Goal: Find specific page/section: Find specific page/section

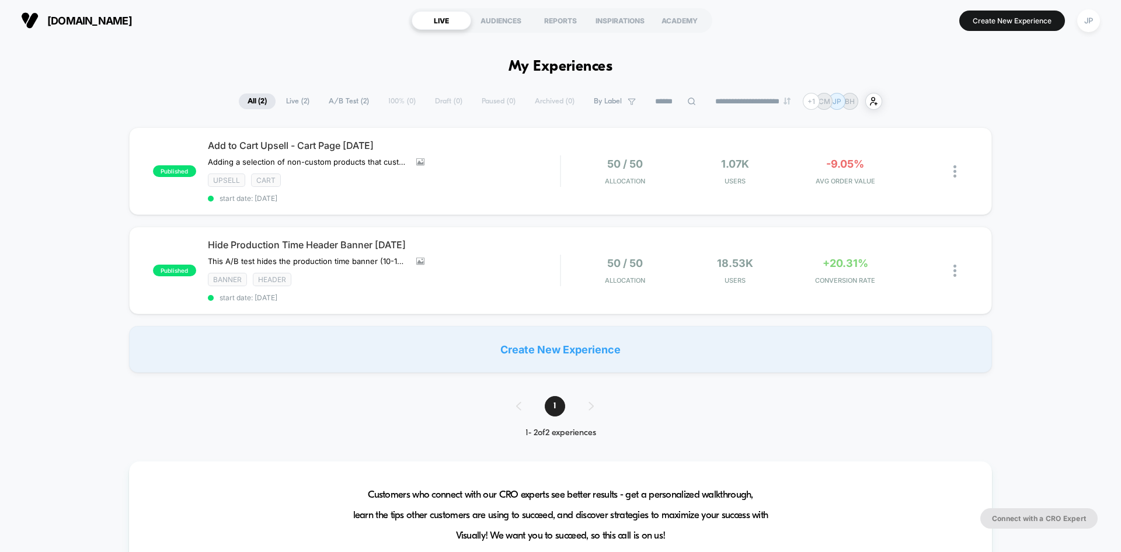
click at [1051, 142] on div "published Add to Cart Upsell - Cart Page [DATE] Adding a selection of non-custo…" at bounding box center [560, 249] width 1121 height 245
click at [699, 184] on span "Users" at bounding box center [735, 181] width 104 height 8
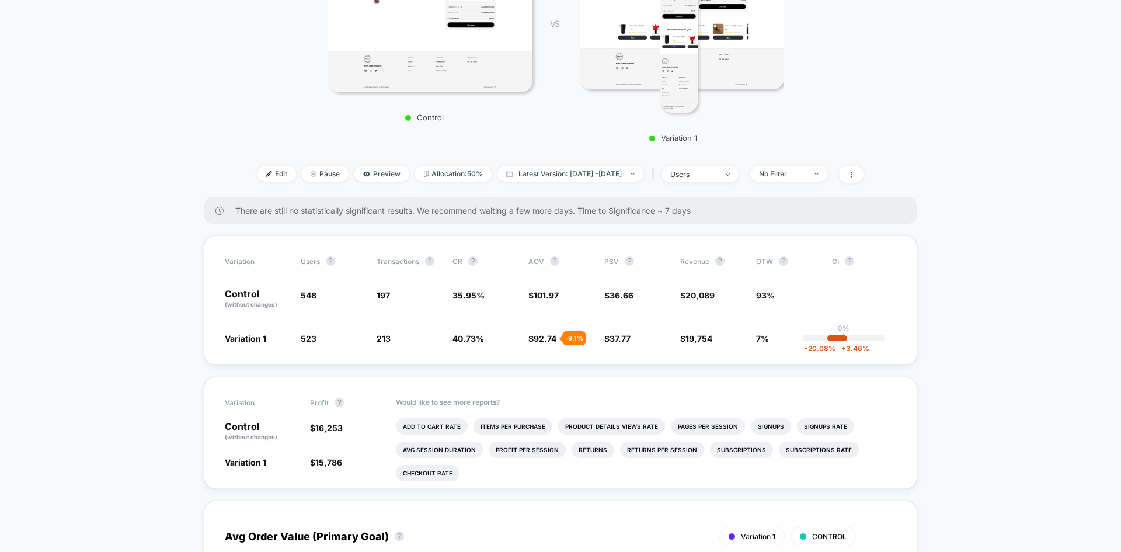
scroll to position [233, 0]
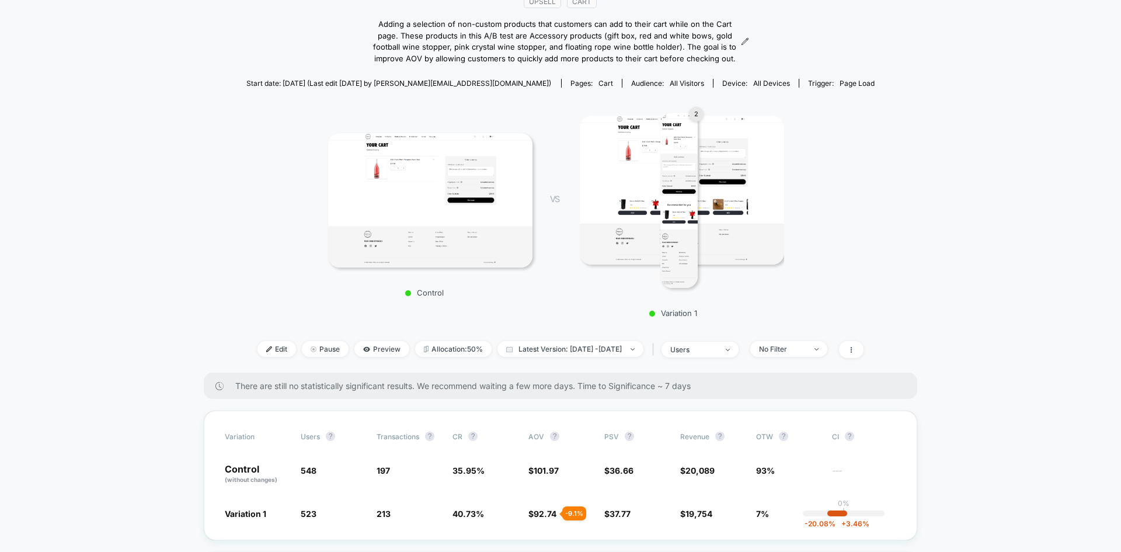
scroll to position [0, 0]
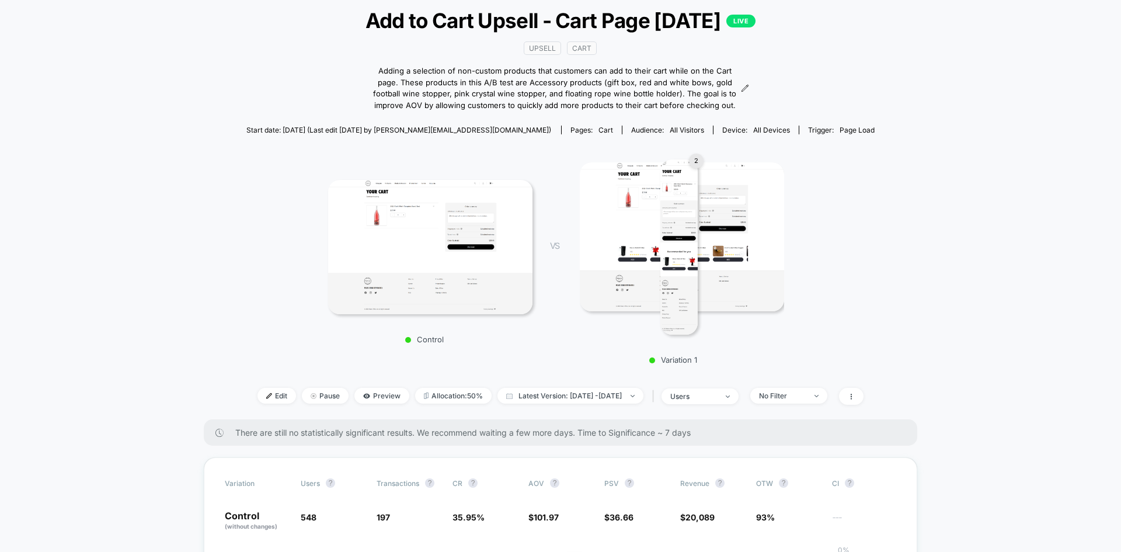
scroll to position [0, 0]
